Goal: Information Seeking & Learning: Check status

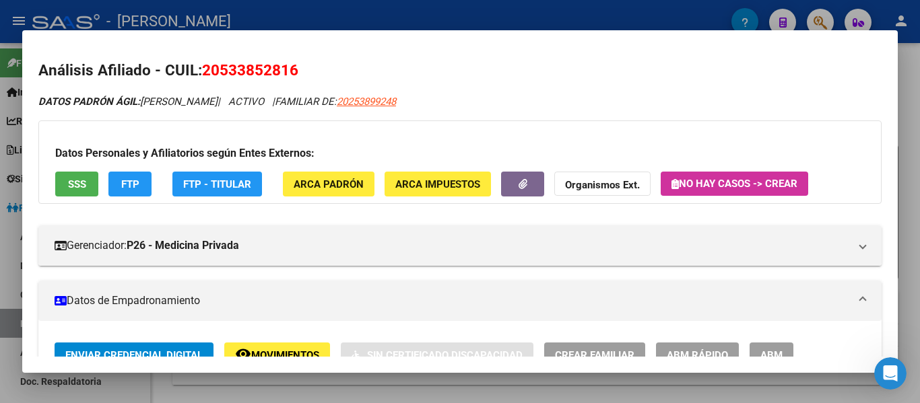
click at [364, 12] on div at bounding box center [460, 201] width 920 height 403
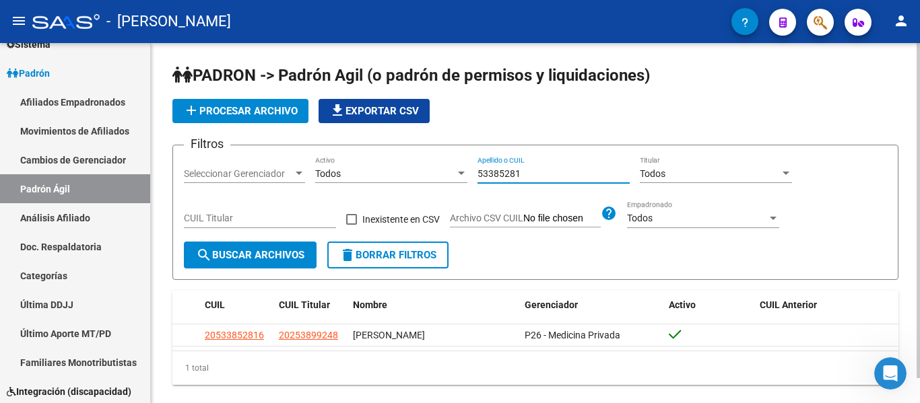
drag, startPoint x: 540, startPoint y: 176, endPoint x: 424, endPoint y: 160, distance: 116.9
click at [434, 164] on div "Filtros Seleccionar Gerenciador Seleccionar Gerenciador Todos Activo 53385281 A…" at bounding box center [535, 199] width 703 height 86
drag, startPoint x: 533, startPoint y: 172, endPoint x: 465, endPoint y: 172, distance: 68.0
click at [465, 172] on div "Filtros Seleccionar Gerenciador Seleccionar Gerenciador Todos Activo 27876204 A…" at bounding box center [535, 199] width 703 height 86
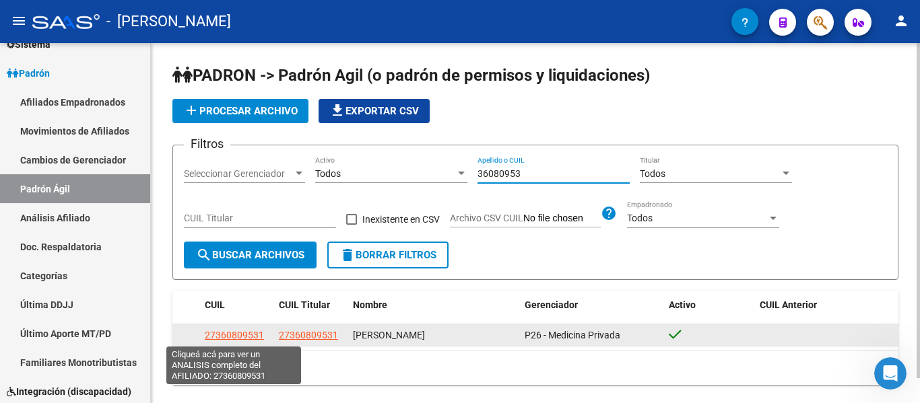
type input "36080953"
click at [219, 338] on span "27360809531" at bounding box center [234, 335] width 59 height 11
type textarea "27360809531"
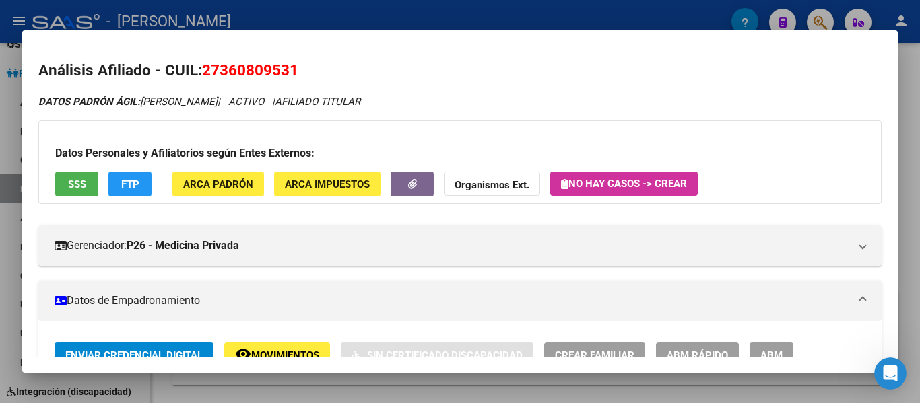
click at [347, 24] on div at bounding box center [460, 201] width 920 height 403
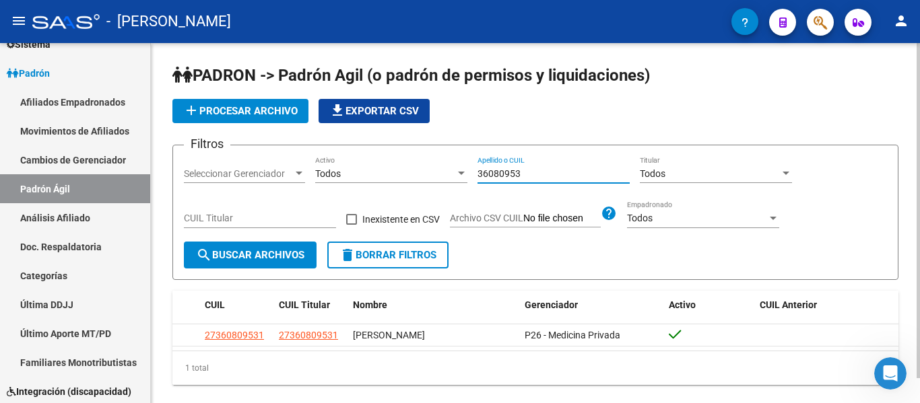
drag, startPoint x: 536, startPoint y: 174, endPoint x: 460, endPoint y: 177, distance: 76.2
click at [460, 177] on div "Filtros Seleccionar Gerenciador Seleccionar Gerenciador Todos Activo 36080953 A…" at bounding box center [535, 199] width 703 height 86
drag, startPoint x: 529, startPoint y: 171, endPoint x: 441, endPoint y: 180, distance: 88.0
click at [441, 180] on div "Filtros Seleccionar Gerenciador Seleccionar Gerenciador Todos Activo 28500746 A…" at bounding box center [535, 199] width 703 height 86
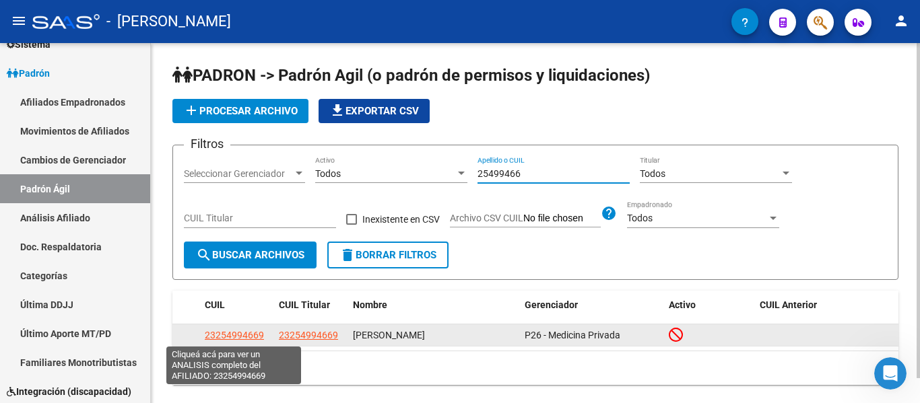
type input "25499466"
click at [231, 339] on span "23254994669" at bounding box center [234, 335] width 59 height 11
type textarea "23254994669"
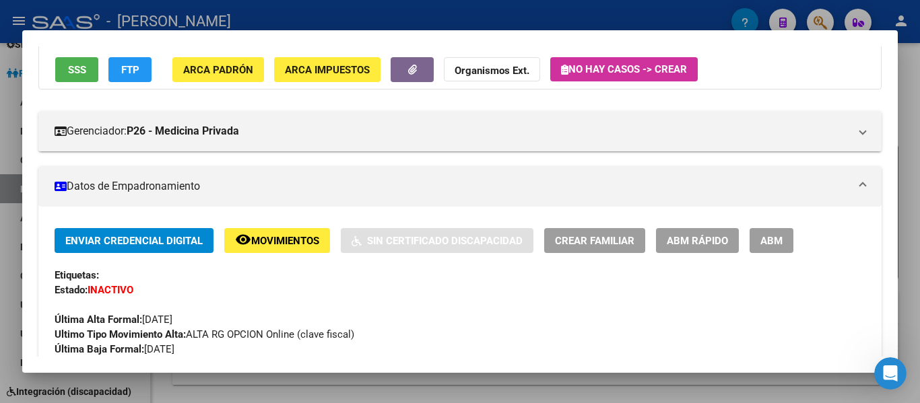
scroll to position [0, 0]
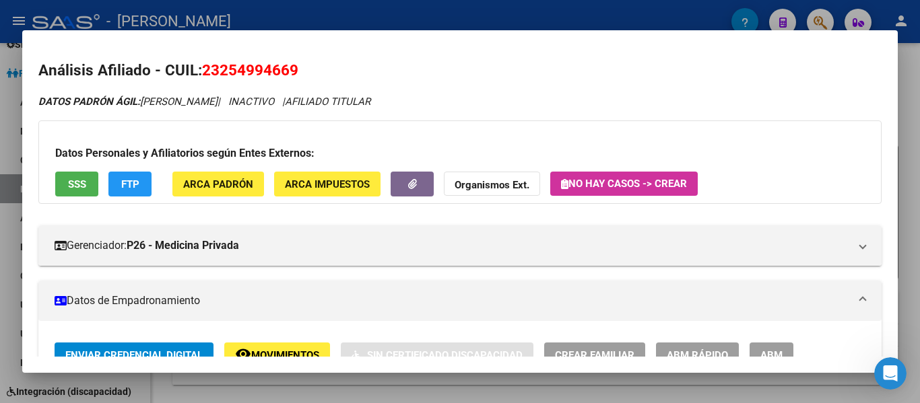
click at [378, 25] on div at bounding box center [460, 201] width 920 height 403
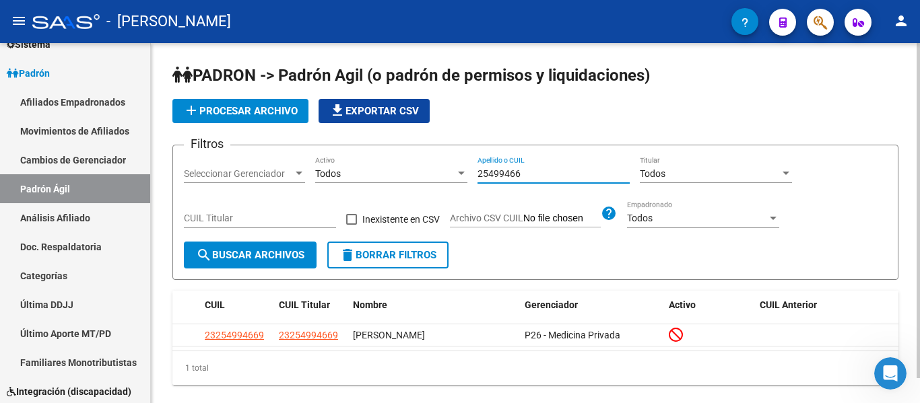
drag, startPoint x: 543, startPoint y: 174, endPoint x: 465, endPoint y: 174, distance: 78.1
click at [465, 174] on div "Filtros Seleccionar Gerenciador Seleccionar Gerenciador Todos Activo 25499466 A…" at bounding box center [535, 199] width 703 height 86
drag, startPoint x: 541, startPoint y: 177, endPoint x: 450, endPoint y: 176, distance: 90.2
click at [450, 176] on div "Filtros Seleccionar Gerenciador Seleccionar Gerenciador Todos Activo 39517034 A…" at bounding box center [535, 199] width 703 height 86
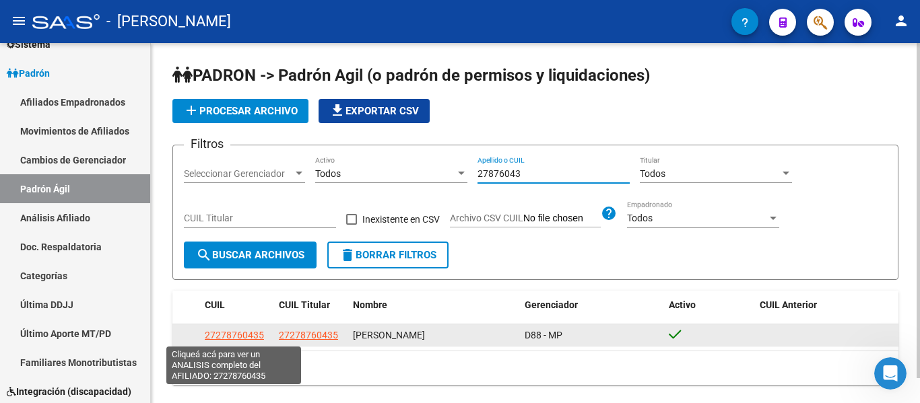
type input "27876043"
click at [234, 332] on span "27278760435" at bounding box center [234, 335] width 59 height 11
type textarea "27278760435"
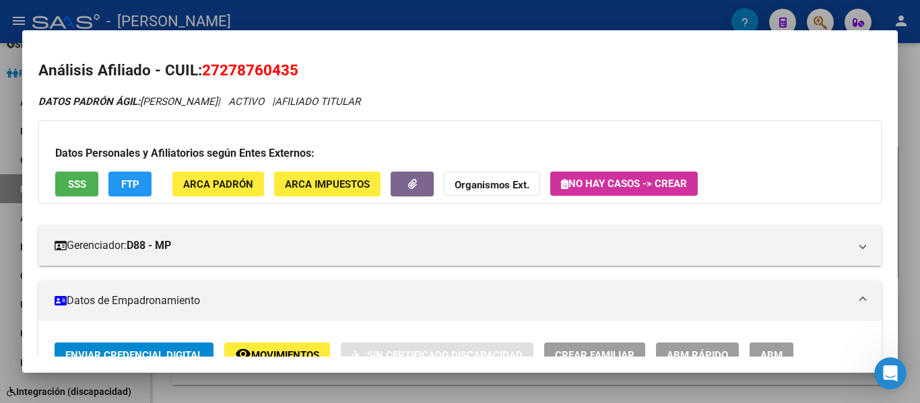
click at [335, 20] on div at bounding box center [460, 201] width 920 height 403
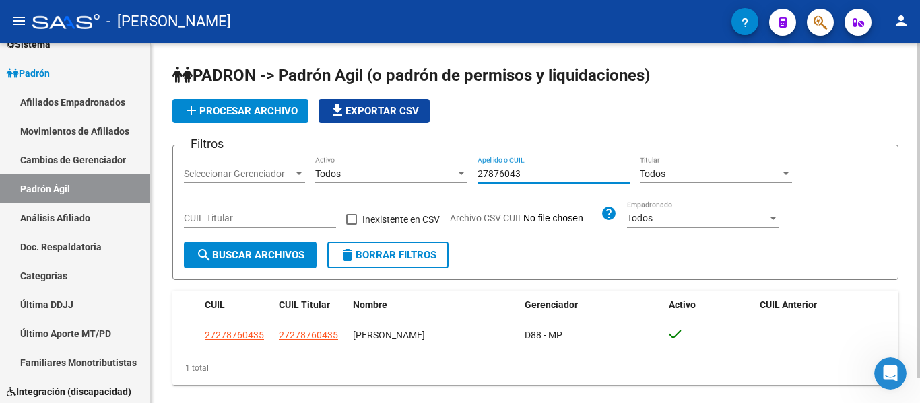
drag, startPoint x: 518, startPoint y: 174, endPoint x: 475, endPoint y: 174, distance: 43.8
click at [475, 174] on div "Filtros Seleccionar Gerenciador Seleccionar Gerenciador Todos Activo 27876043 A…" at bounding box center [535, 199] width 703 height 86
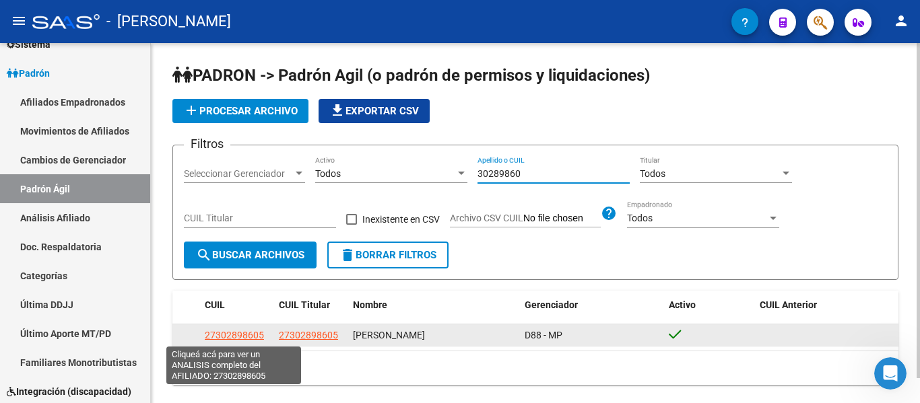
type input "30289860"
click at [242, 336] on span "27302898605" at bounding box center [234, 335] width 59 height 11
type textarea "27302898605"
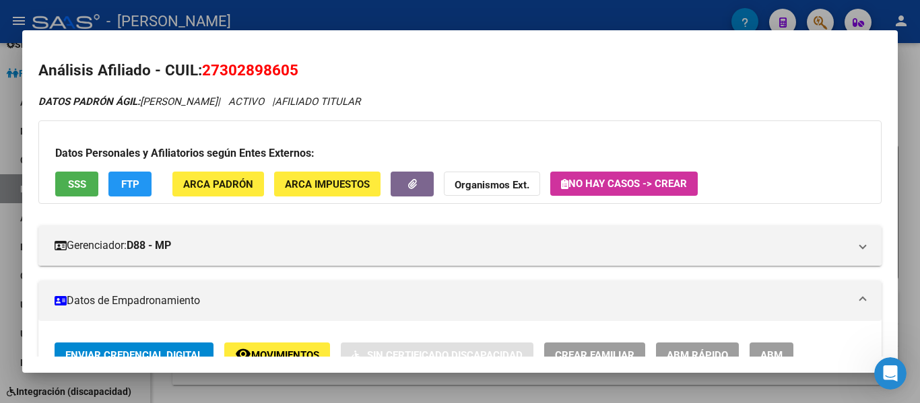
click at [347, 11] on div at bounding box center [460, 201] width 920 height 403
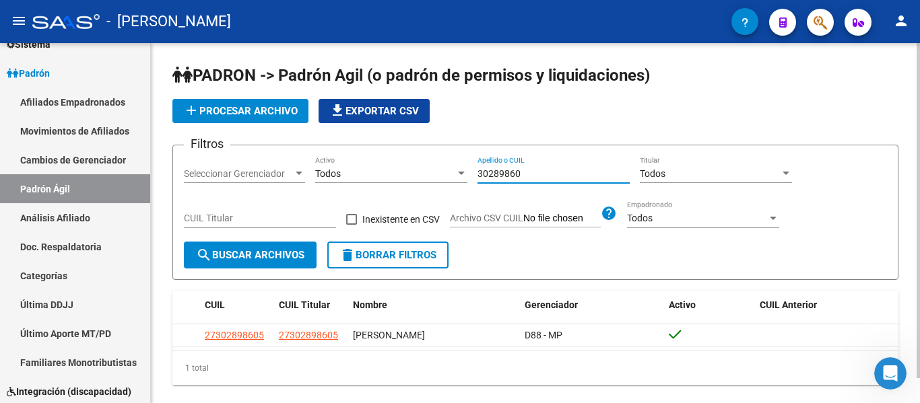
drag, startPoint x: 539, startPoint y: 176, endPoint x: 464, endPoint y: 176, distance: 75.4
click at [464, 176] on div "Filtros Seleccionar Gerenciador Seleccionar Gerenciador Todos Activo 30289860 A…" at bounding box center [535, 199] width 703 height 86
drag, startPoint x: 535, startPoint y: 177, endPoint x: 456, endPoint y: 169, distance: 79.2
click at [456, 169] on div "Filtros Seleccionar Gerenciador Seleccionar Gerenciador Todos Activo 43887284 A…" at bounding box center [535, 199] width 703 height 86
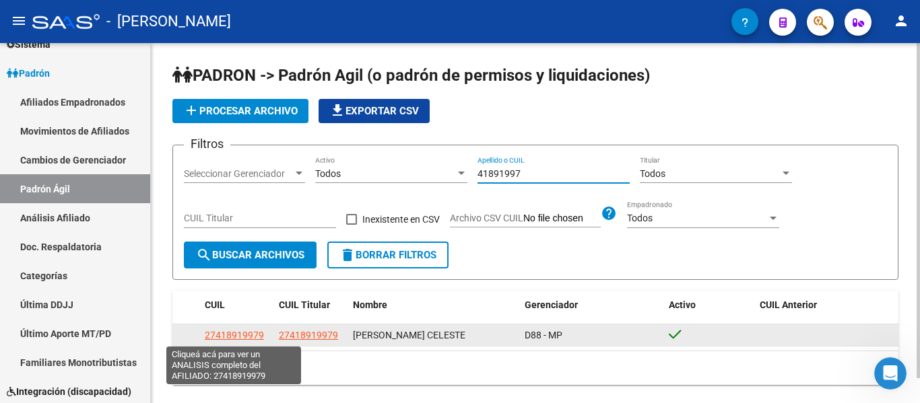
type input "41891997"
click at [242, 336] on span "27418919979" at bounding box center [234, 335] width 59 height 11
type textarea "27418919979"
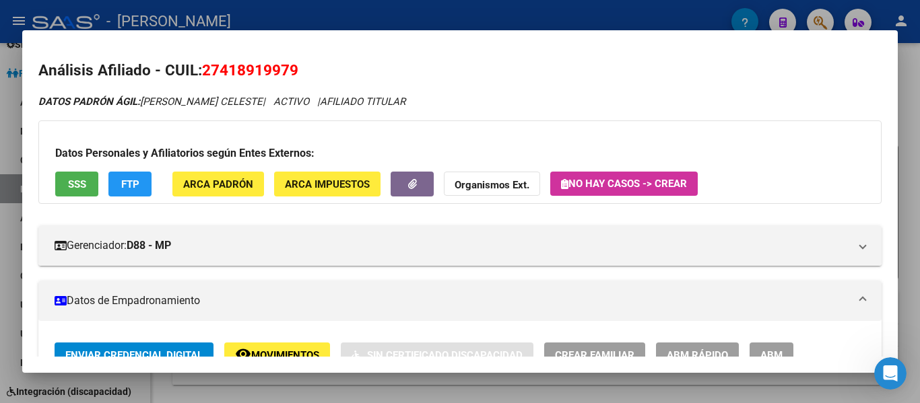
click at [323, 22] on div at bounding box center [460, 201] width 920 height 403
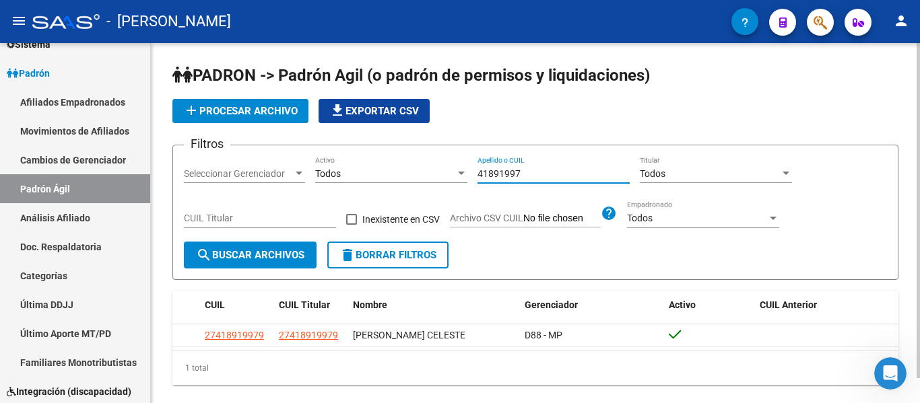
drag, startPoint x: 532, startPoint y: 173, endPoint x: 467, endPoint y: 176, distance: 65.4
click at [467, 176] on div "Filtros Seleccionar Gerenciador Seleccionar Gerenciador Todos Activo 41891997 A…" at bounding box center [535, 199] width 703 height 86
drag, startPoint x: 542, startPoint y: 172, endPoint x: 498, endPoint y: 172, distance: 44.4
click at [498, 172] on input "25070467" at bounding box center [553, 173] width 152 height 11
type input "2"
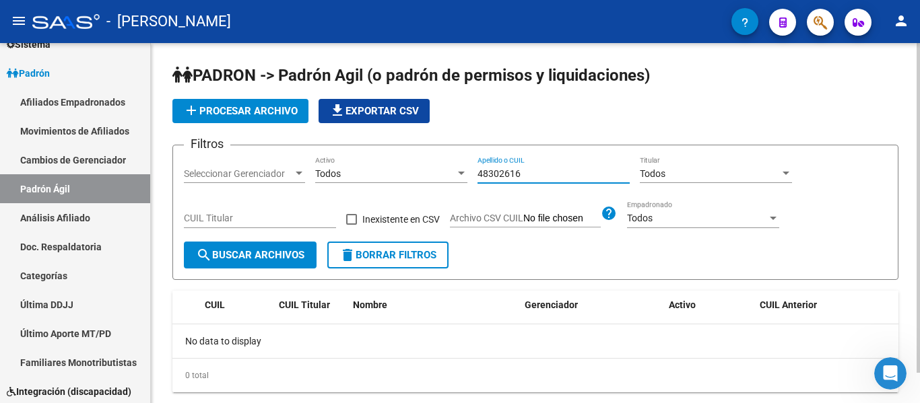
drag, startPoint x: 547, startPoint y: 171, endPoint x: 450, endPoint y: 172, distance: 97.6
click at [450, 172] on div "Filtros Seleccionar Gerenciador Seleccionar Gerenciador Todos Activo 48302616 A…" at bounding box center [535, 199] width 703 height 86
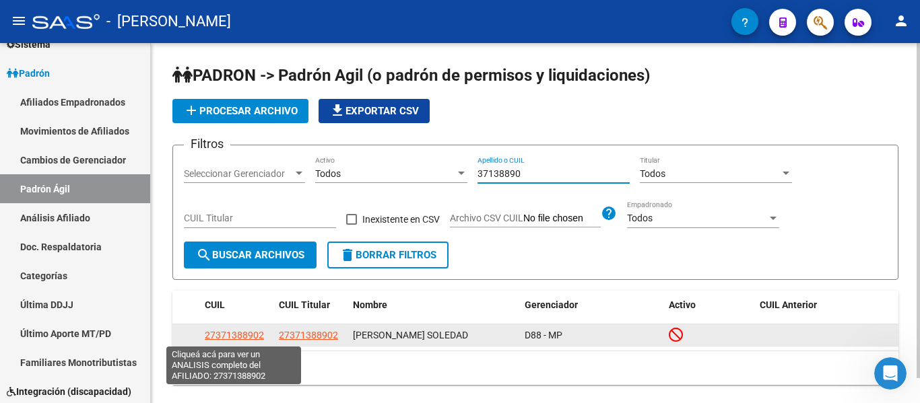
type input "37138890"
click at [236, 335] on span "27371388902" at bounding box center [234, 335] width 59 height 11
type textarea "27371388902"
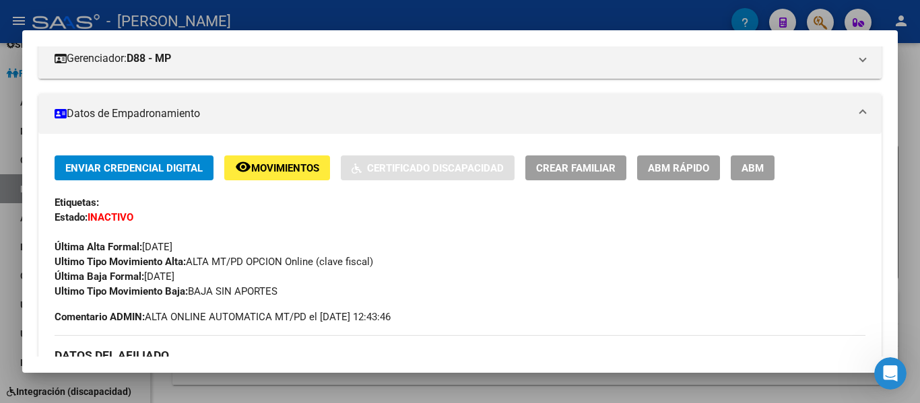
scroll to position [202, 0]
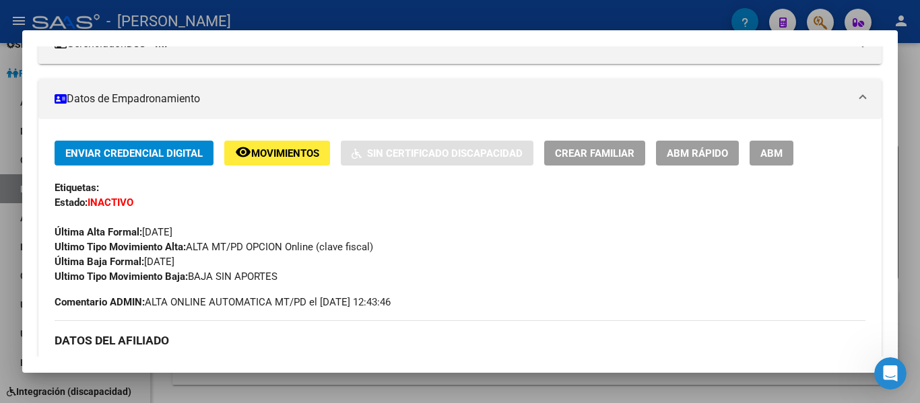
click at [310, 20] on div at bounding box center [460, 201] width 920 height 403
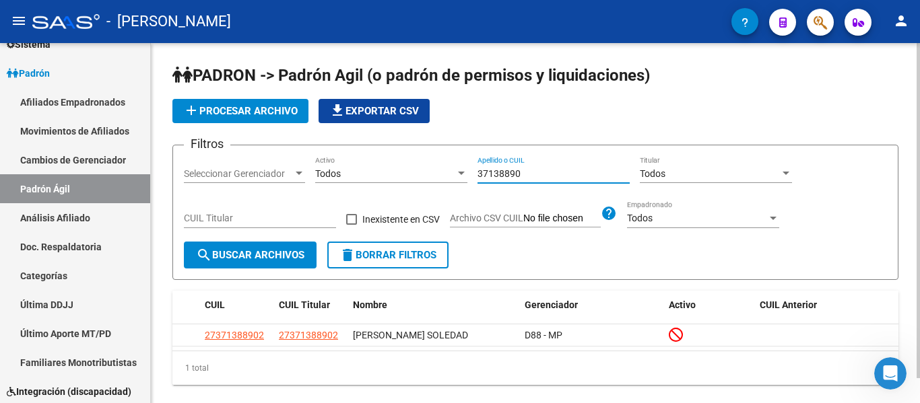
drag, startPoint x: 542, startPoint y: 174, endPoint x: 452, endPoint y: 174, distance: 89.6
click at [452, 174] on div "Filtros Seleccionar Gerenciador Seleccionar Gerenciador Todos Activo 37138890 A…" at bounding box center [535, 199] width 703 height 86
drag, startPoint x: 551, startPoint y: 169, endPoint x: 446, endPoint y: 173, distance: 105.1
click at [446, 173] on div "Filtros Seleccionar Gerenciador Seleccionar Gerenciador Todos Activo 58215582 A…" at bounding box center [535, 199] width 703 height 86
type input "3"
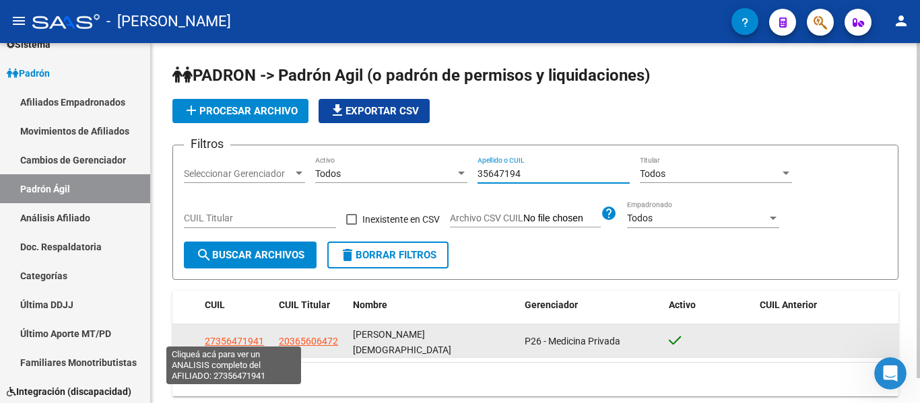
type input "35647194"
click at [236, 336] on span "27356471941" at bounding box center [234, 341] width 59 height 11
type textarea "27356471941"
